Goal: Information Seeking & Learning: Understand process/instructions

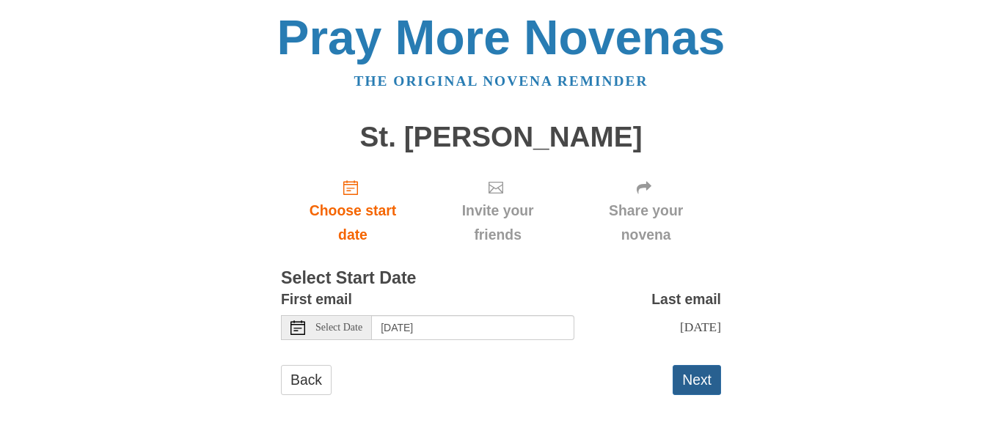
click at [707, 382] on button "Next" at bounding box center [697, 380] width 48 height 30
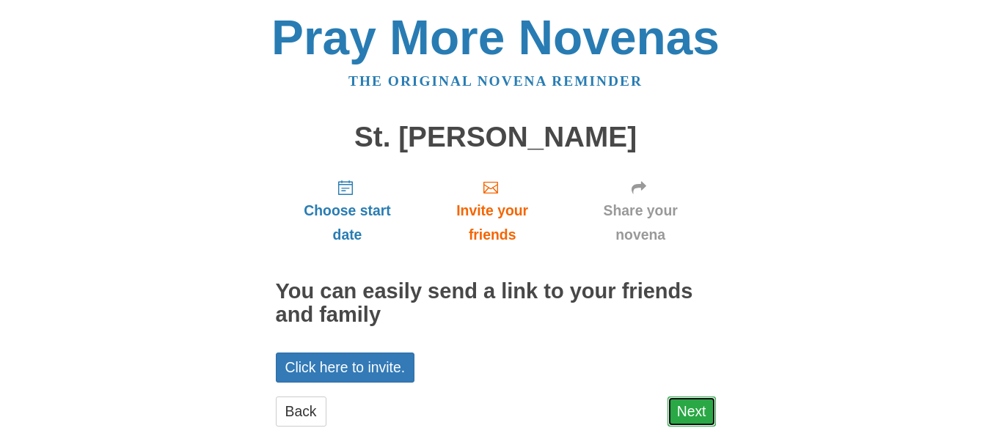
click at [703, 411] on link "Next" at bounding box center [691, 412] width 48 height 30
